Goal: Information Seeking & Learning: Learn about a topic

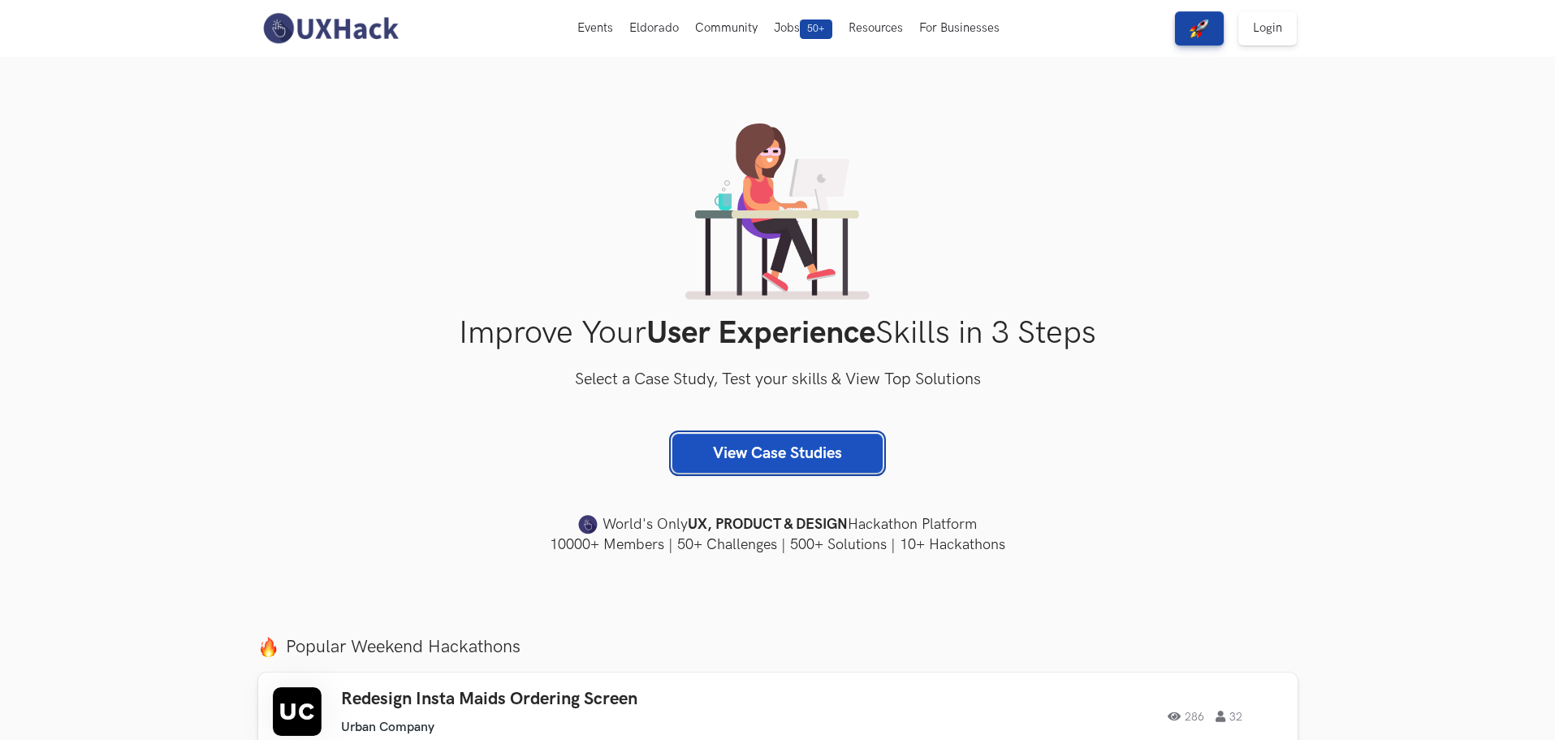
click at [717, 462] on link "View Case Studies" at bounding box center [777, 453] width 210 height 39
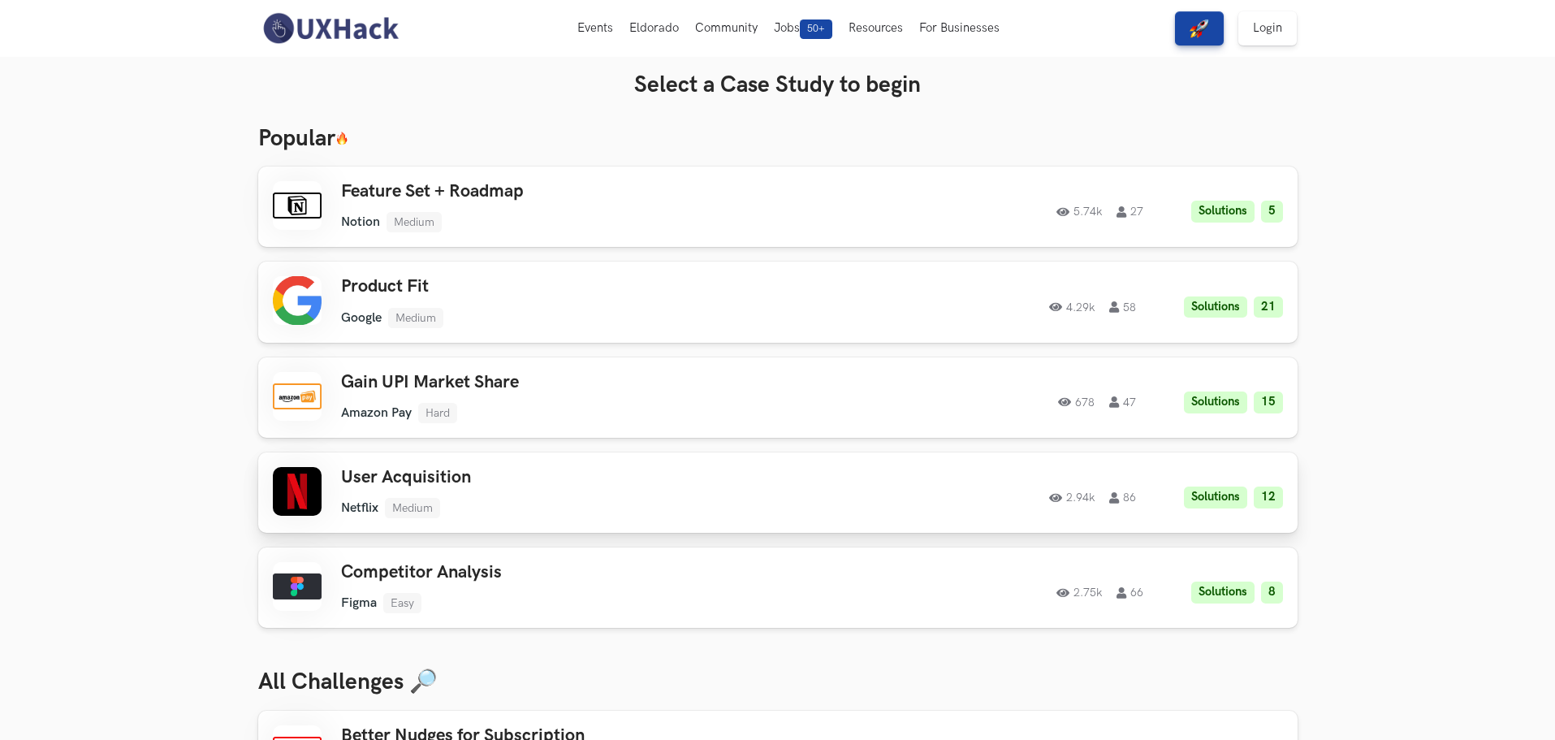
click at [525, 505] on ul "Netflix Medium" at bounding box center [571, 508] width 461 height 20
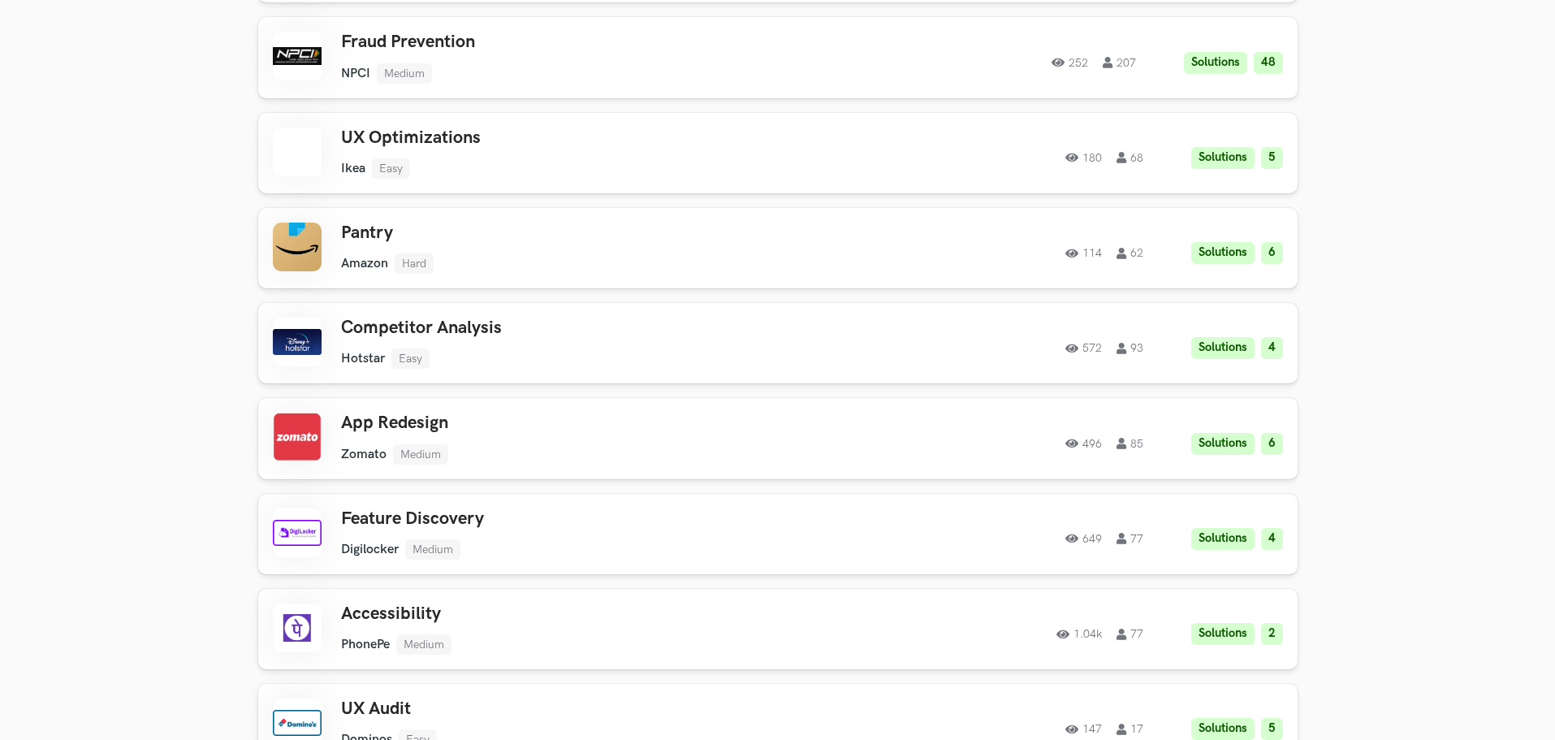
scroll to position [6416, 0]
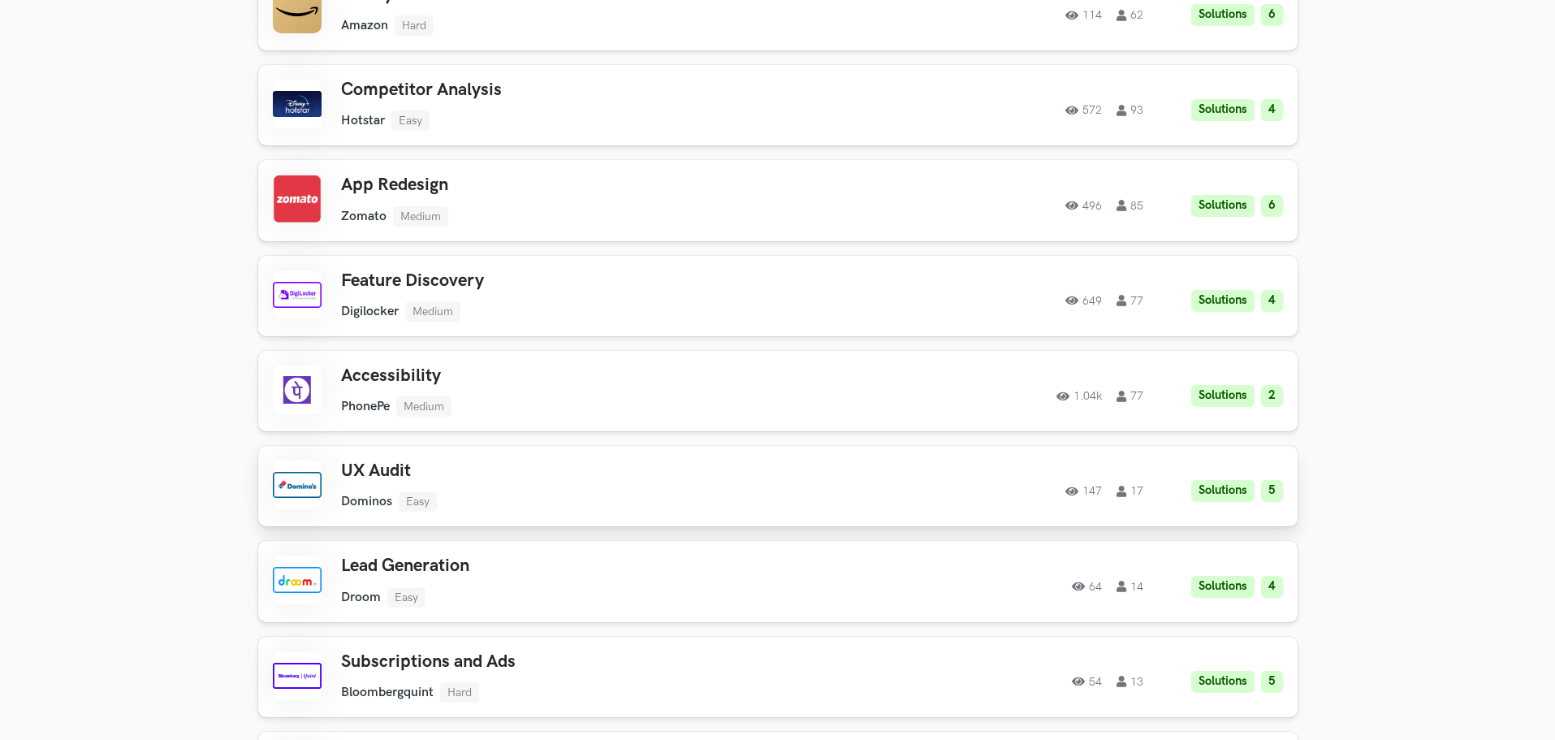
click at [669, 466] on div "UX Audit Dominos Easy Dominos Easy Solutions 5 147 17" at bounding box center [571, 485] width 461 height 51
